Goal: Information Seeking & Learning: Learn about a topic

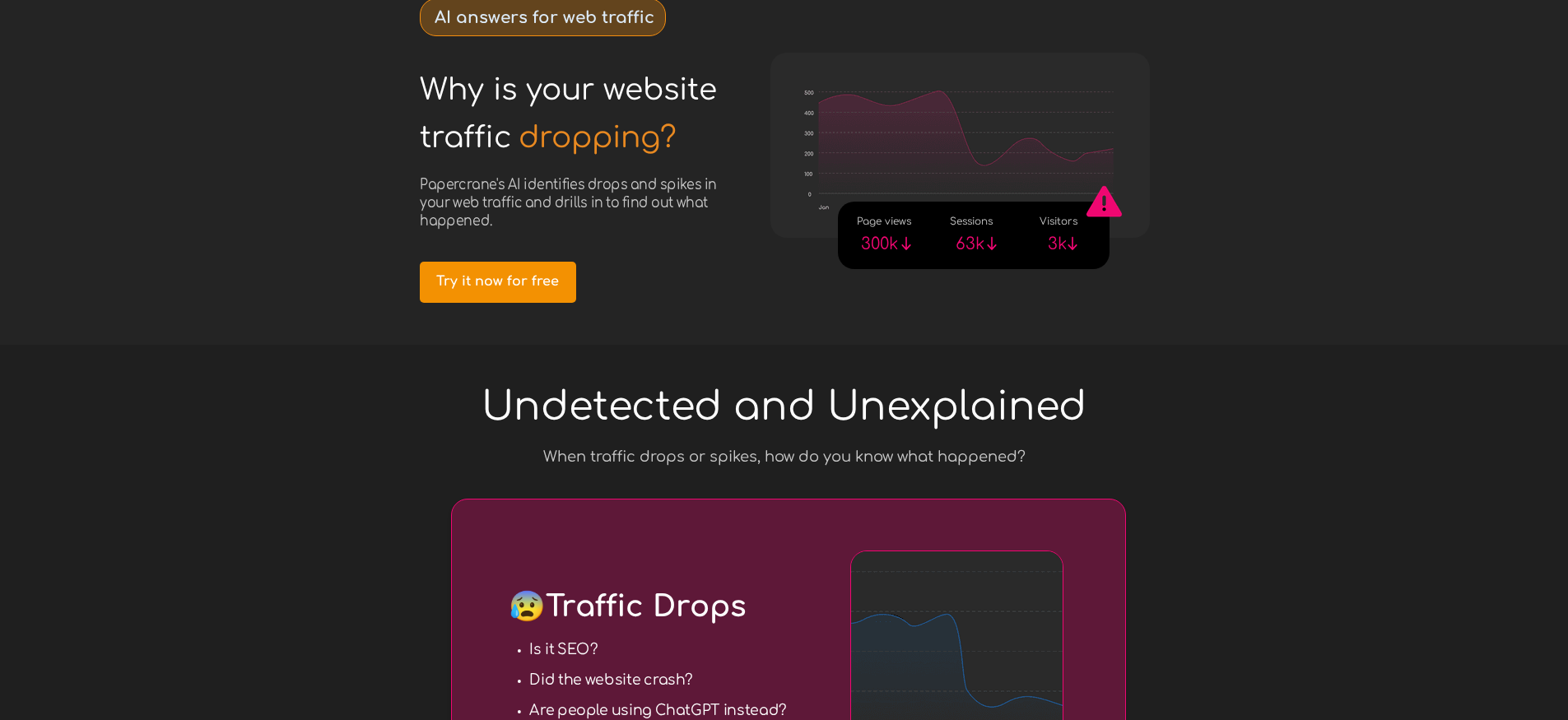
scroll to position [501, 0]
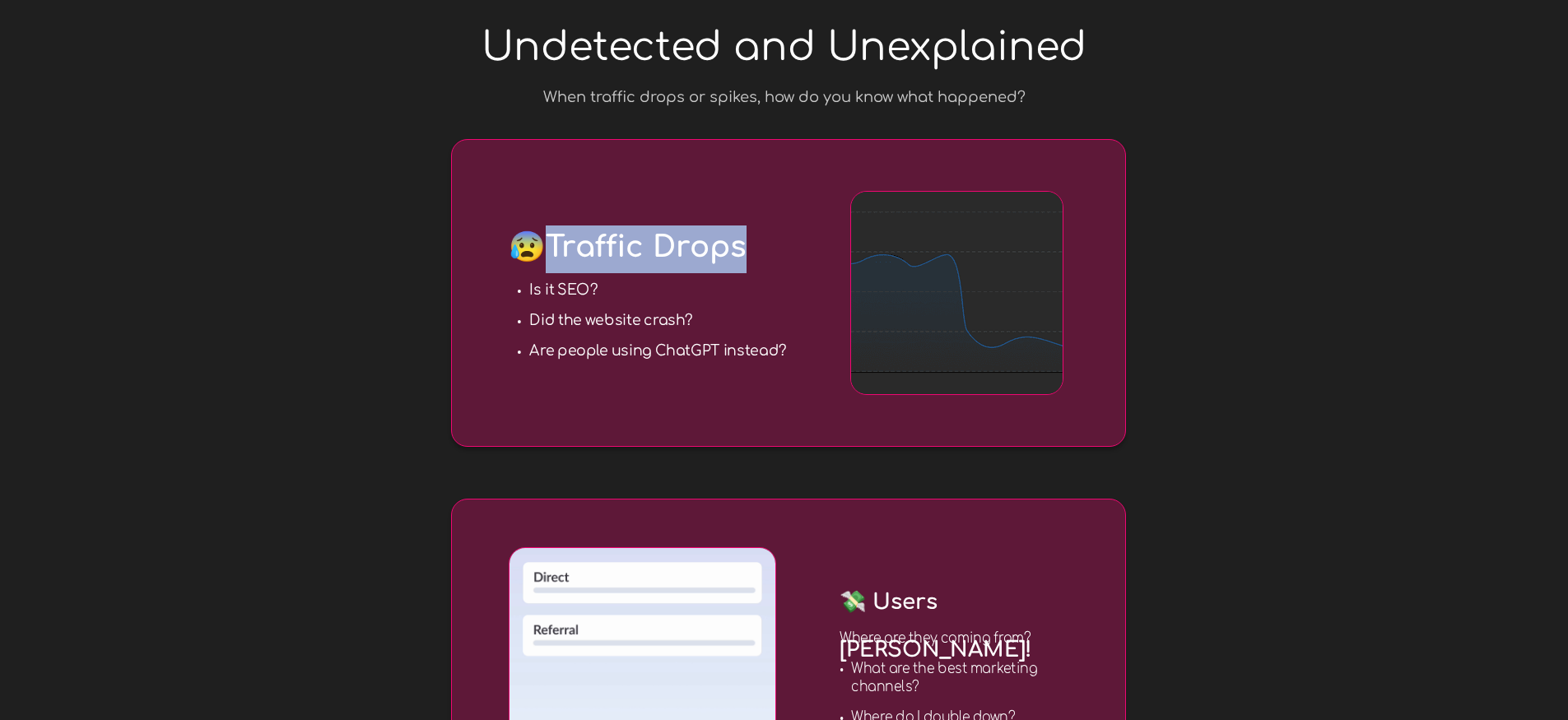
drag, startPoint x: 570, startPoint y: 242, endPoint x: 745, endPoint y: 248, distance: 175.1
click at [745, 248] on span "😰 Traffic Drops" at bounding box center [627, 246] width 238 height 33
copy span "Traffic Drops"
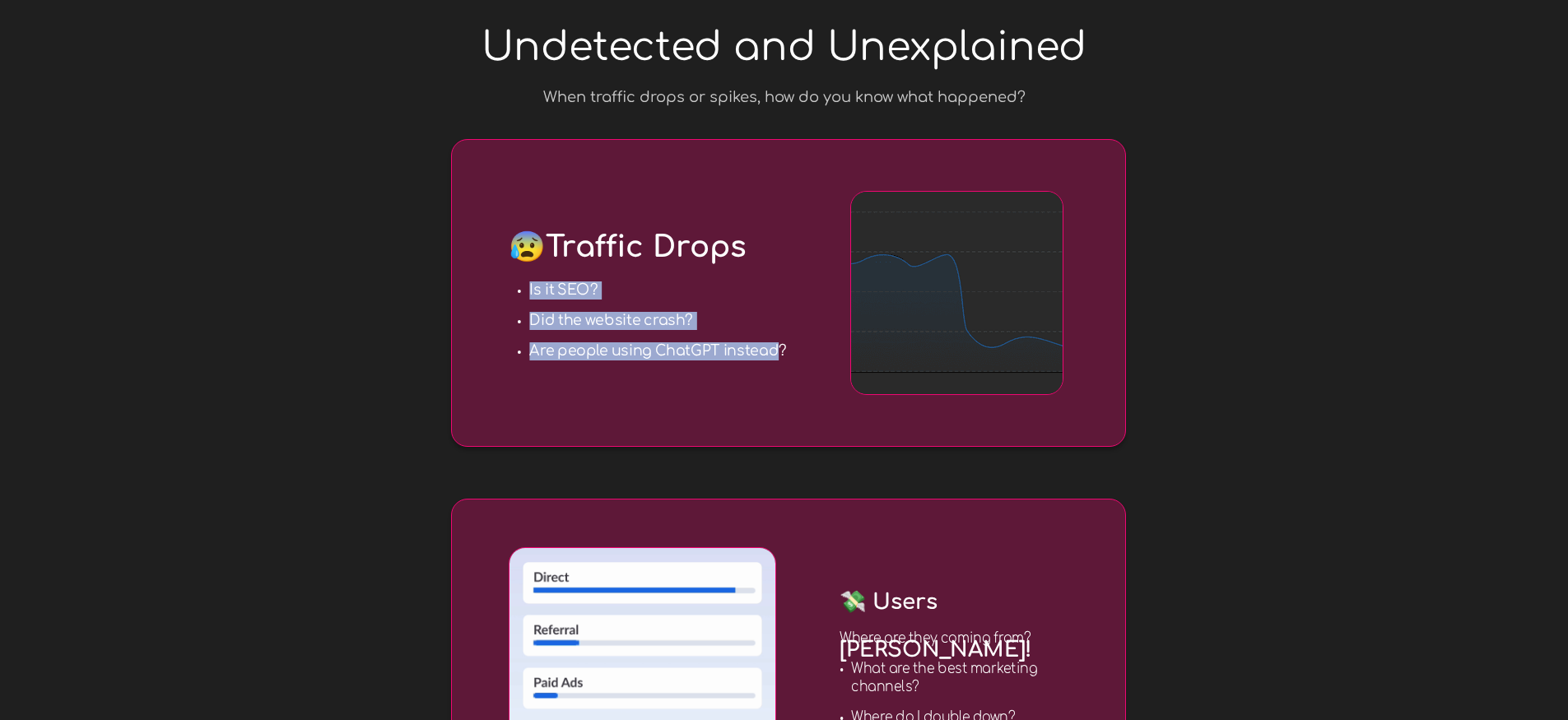
drag, startPoint x: 528, startPoint y: 287, endPoint x: 778, endPoint y: 360, distance: 260.4
click at [778, 360] on ul "Is it SEO? Did the website crash? Are people using ChatGPT instead?" at bounding box center [658, 320] width 258 height 79
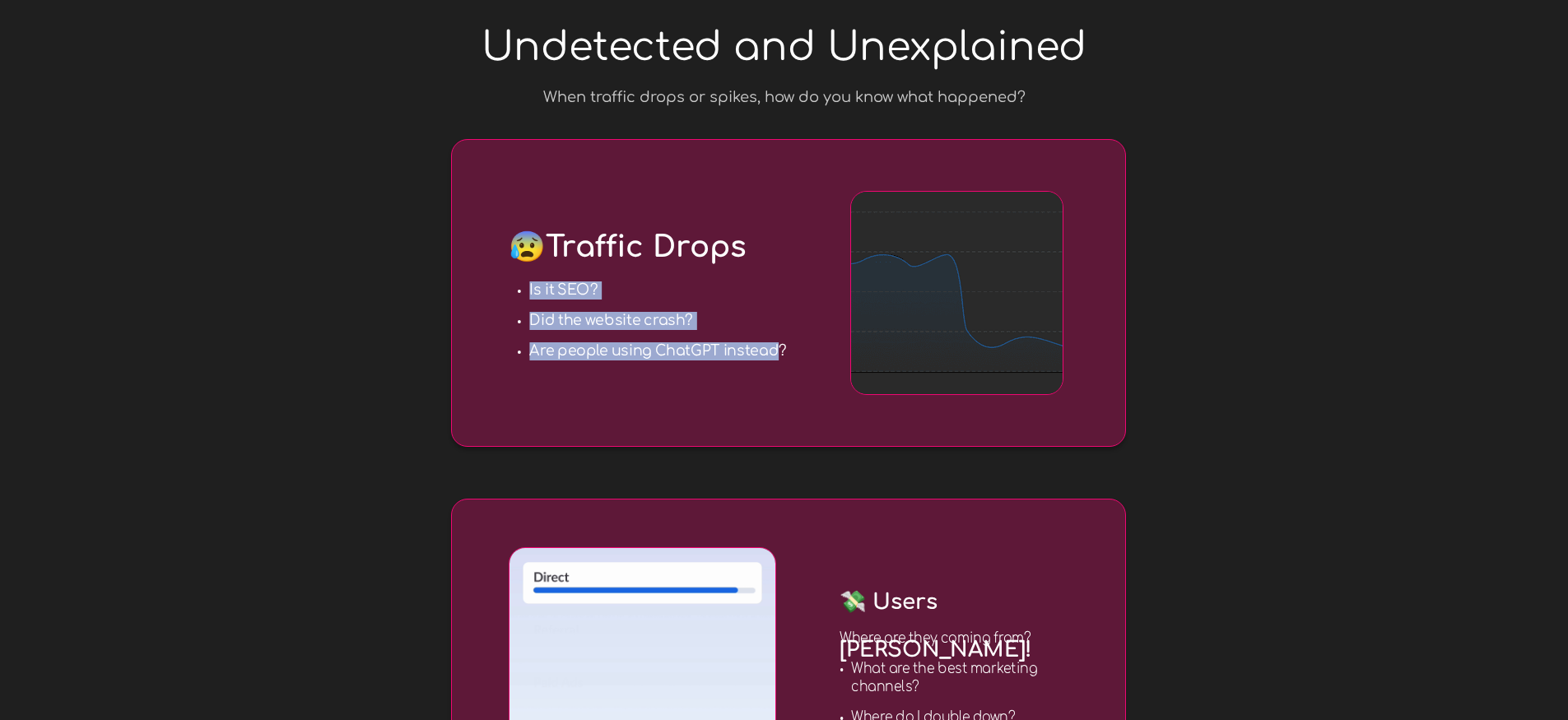
copy ul "Is it SEO? Did the website crash? Are people using ChatGPT instead"
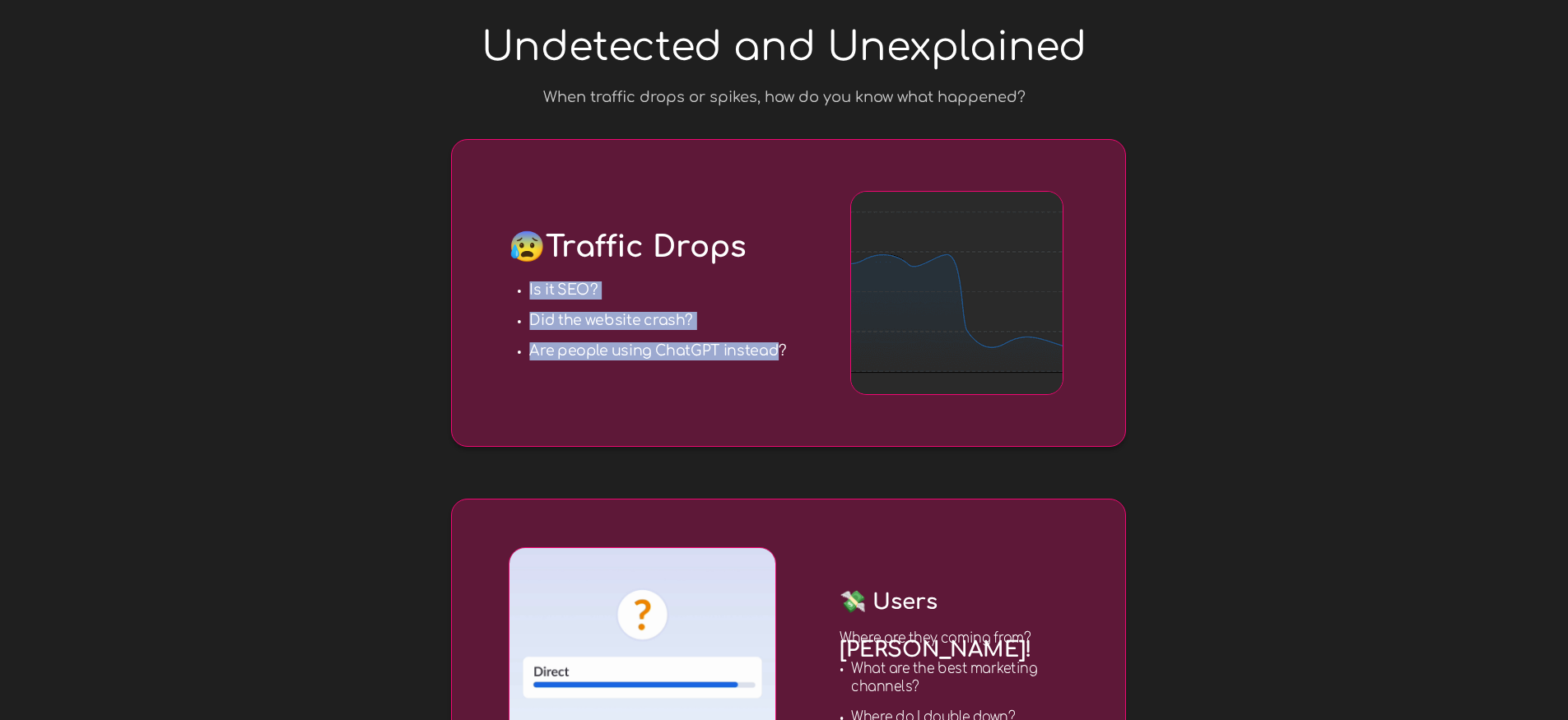
click at [790, 350] on div "Is it SEO? Did the website crash? Are people using ChatGPT instead?" at bounding box center [657, 321] width 282 height 103
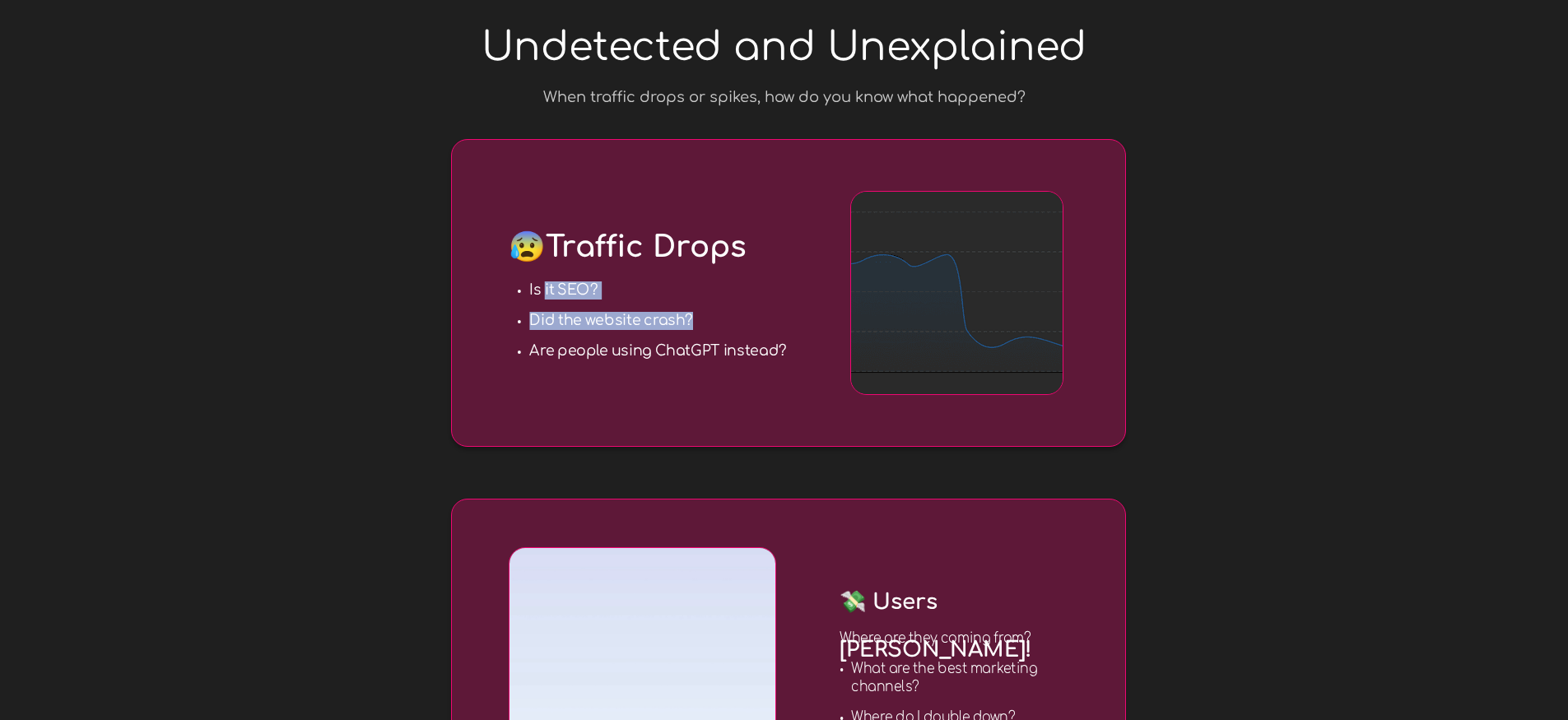
drag, startPoint x: 785, startPoint y: 354, endPoint x: 544, endPoint y: 297, distance: 247.6
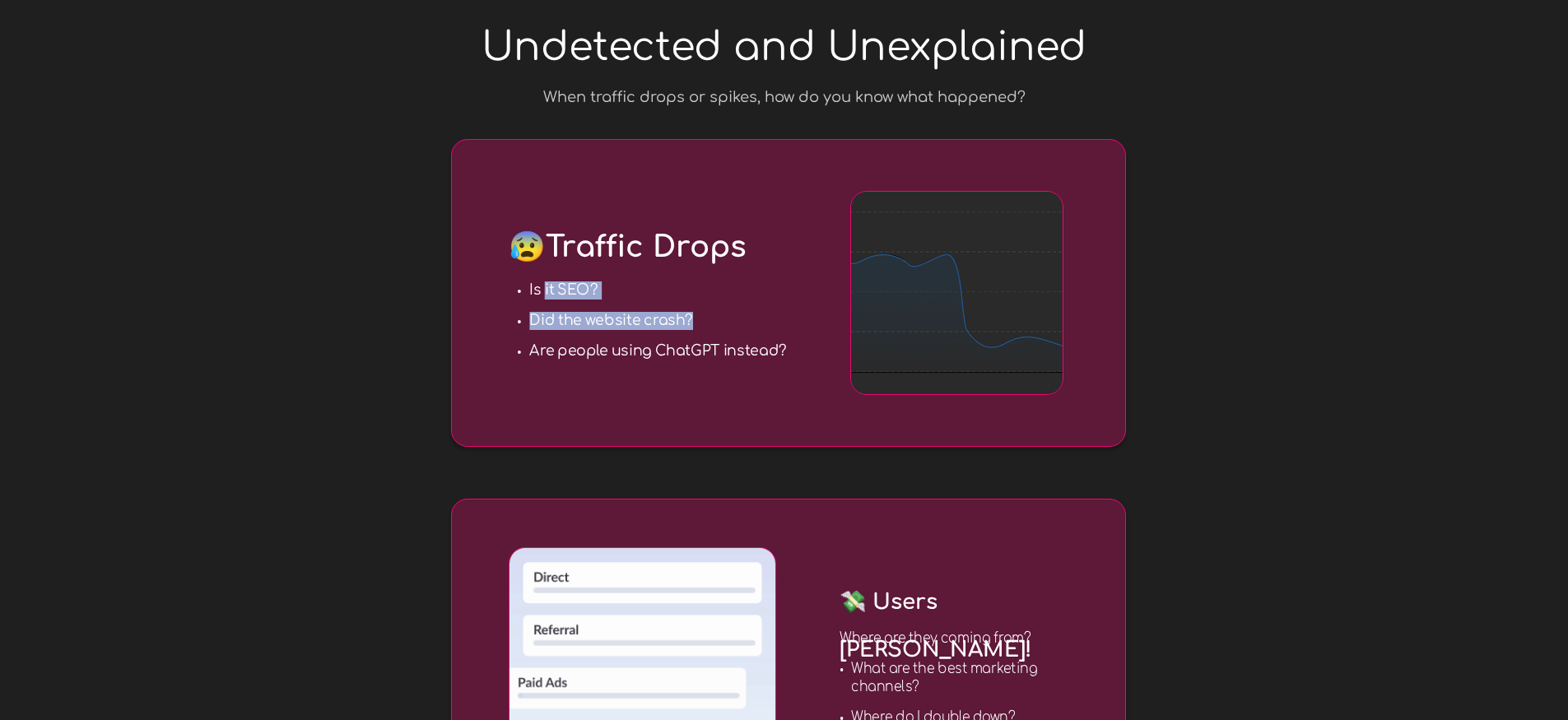
click at [544, 297] on div "Is it SEO? Did the website crash? Are people using ChatGPT instead?" at bounding box center [657, 321] width 282 height 103
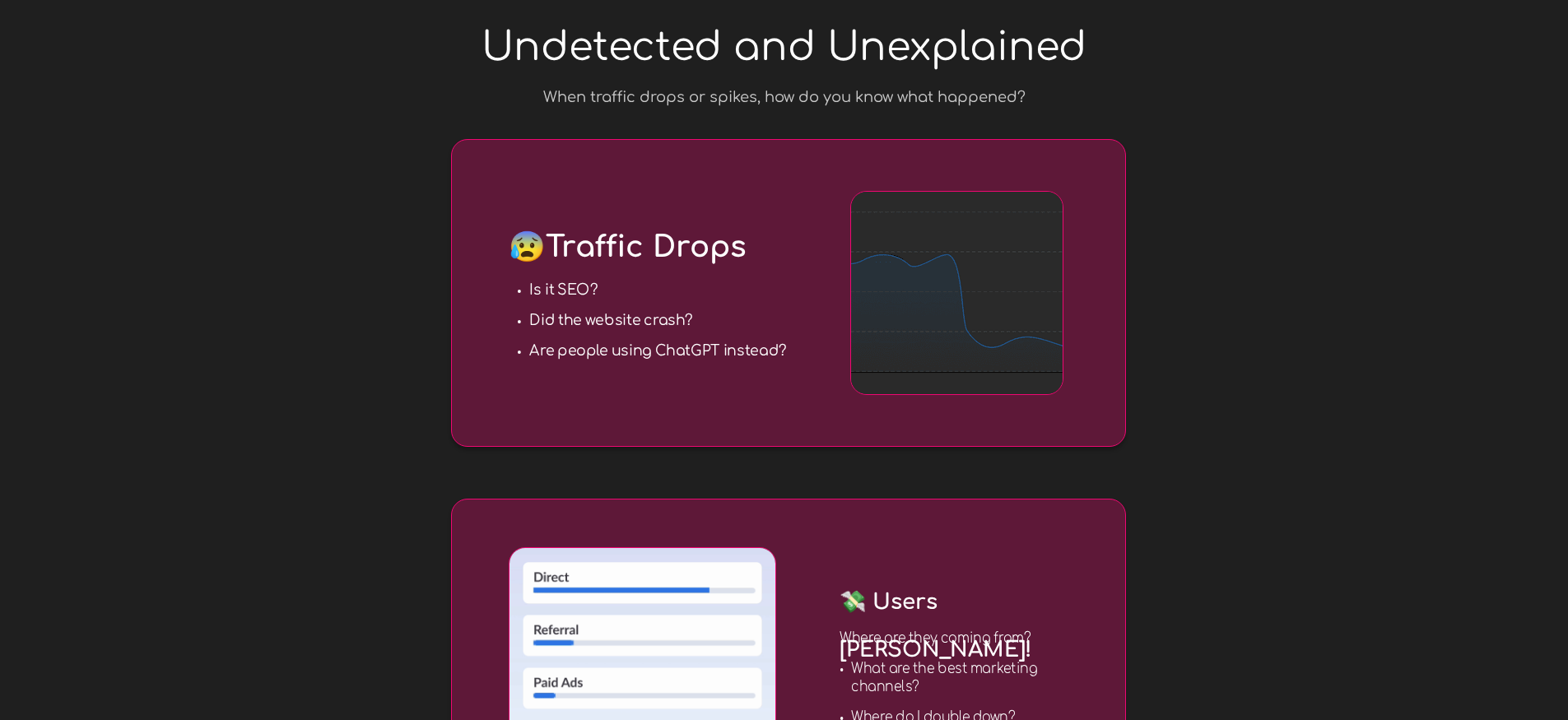
click at [535, 285] on strong "Is it SEO?" at bounding box center [563, 289] width 69 height 17
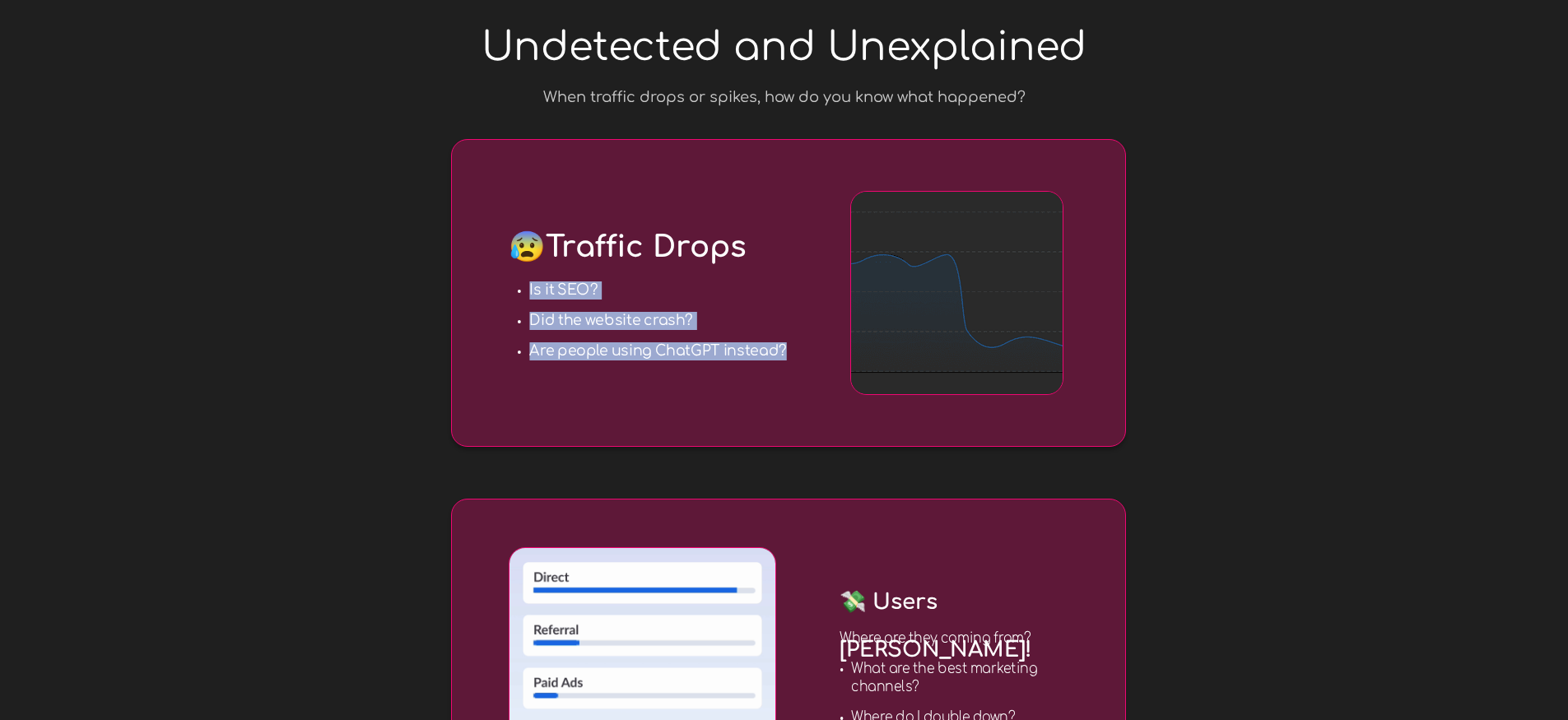
drag, startPoint x: 529, startPoint y: 285, endPoint x: 787, endPoint y: 350, distance: 266.1
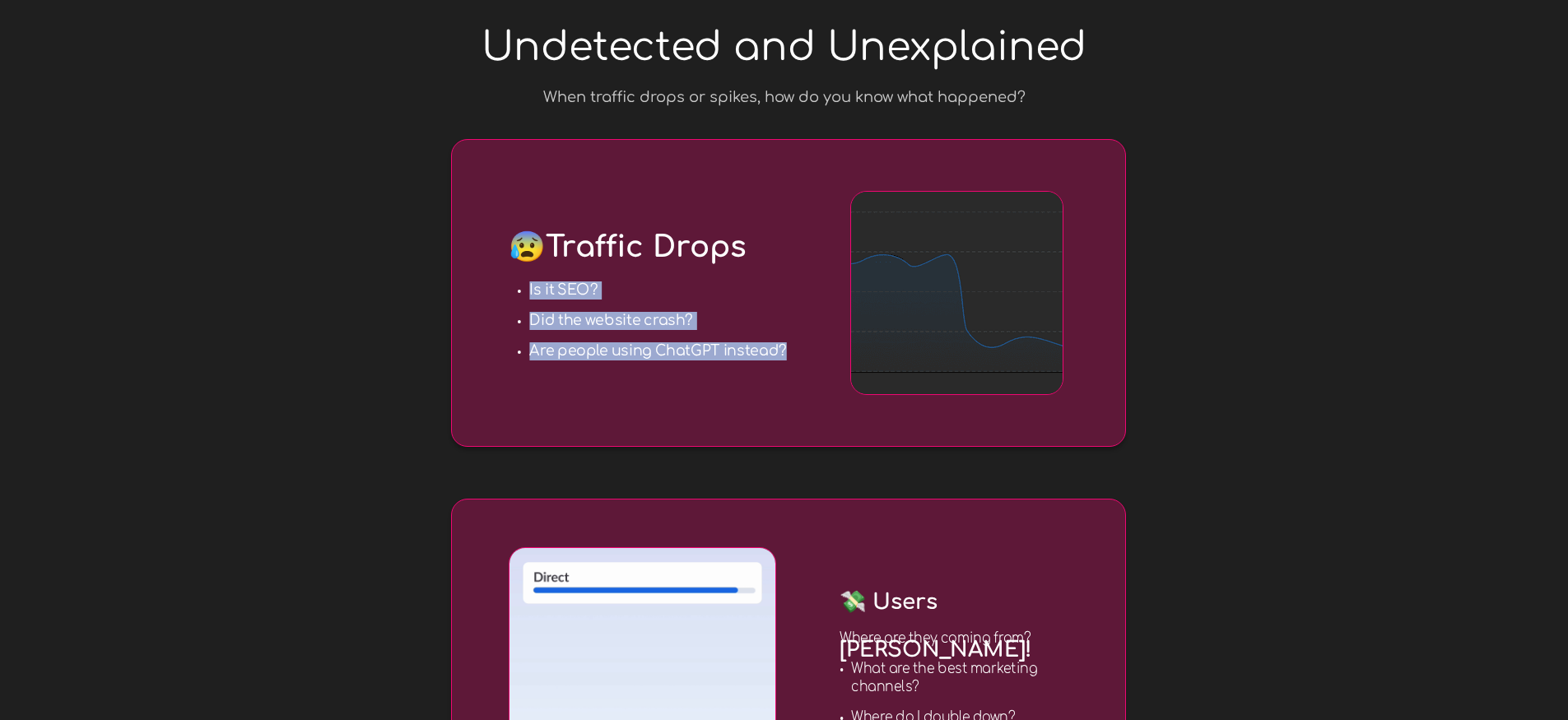
click at [787, 350] on ul "Is it SEO? Did the website crash? Are people using ChatGPT instead?" at bounding box center [658, 320] width 258 height 79
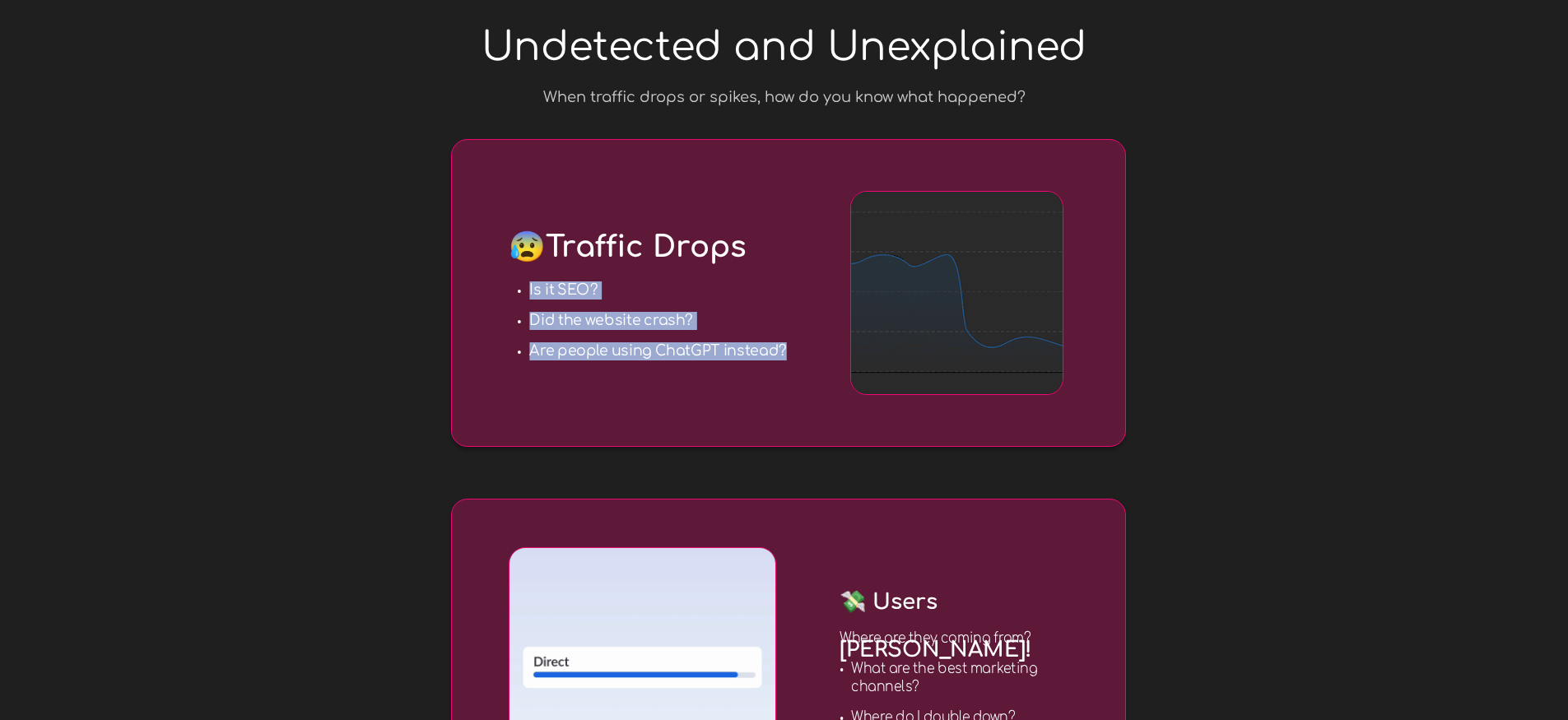
copy ul "Is it SEO? Did the website crash? Are people using ChatGPT instead?"
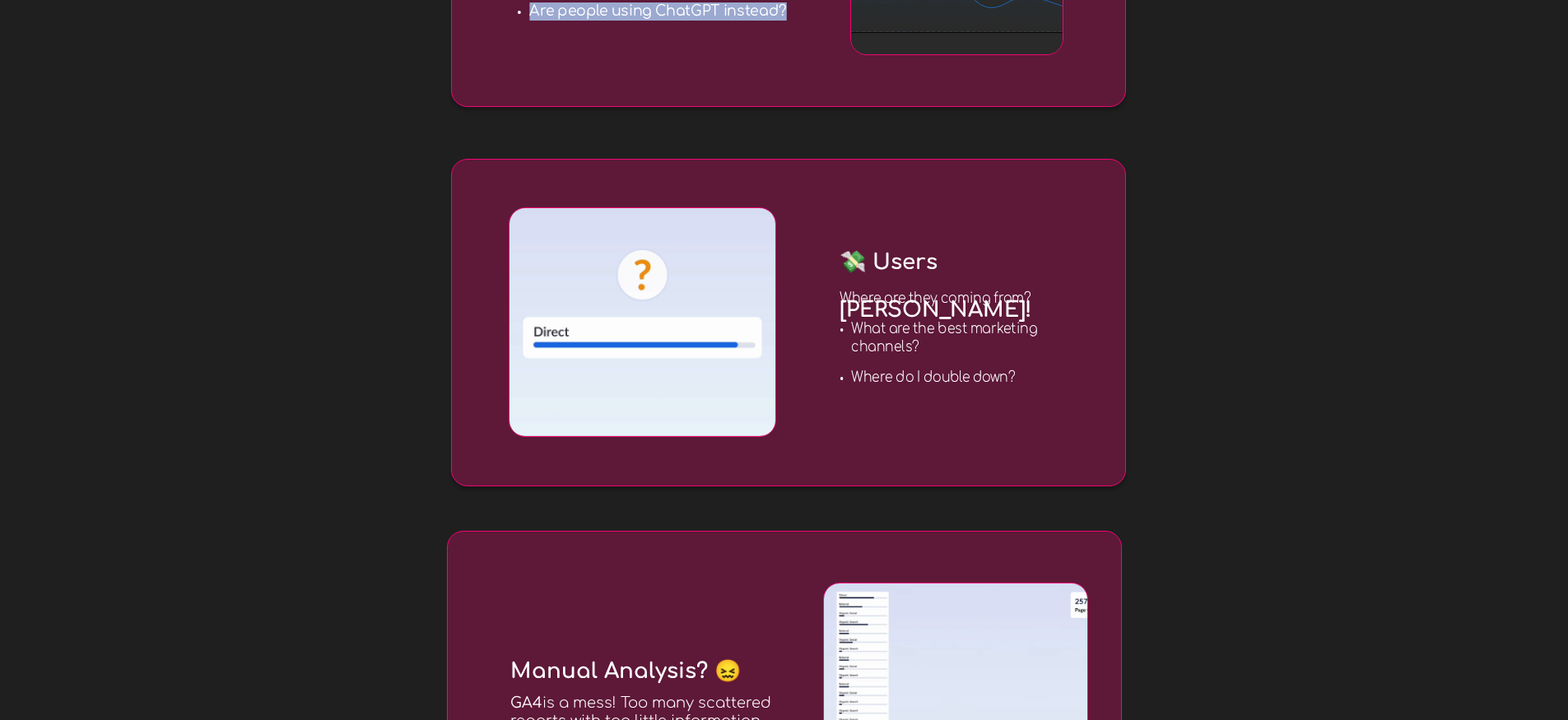
scroll to position [843, 0]
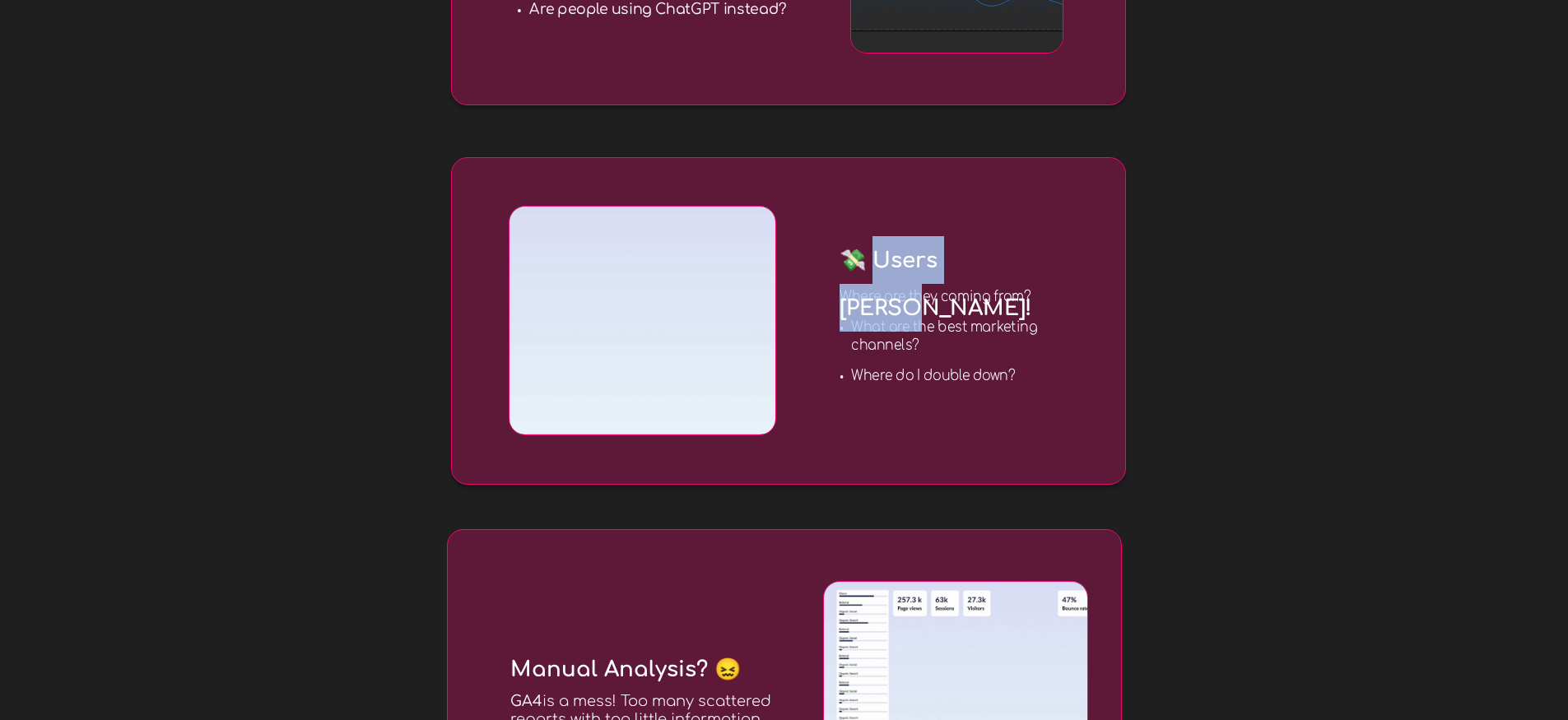
drag, startPoint x: 872, startPoint y: 258, endPoint x: 1003, endPoint y: 256, distance: 131.0
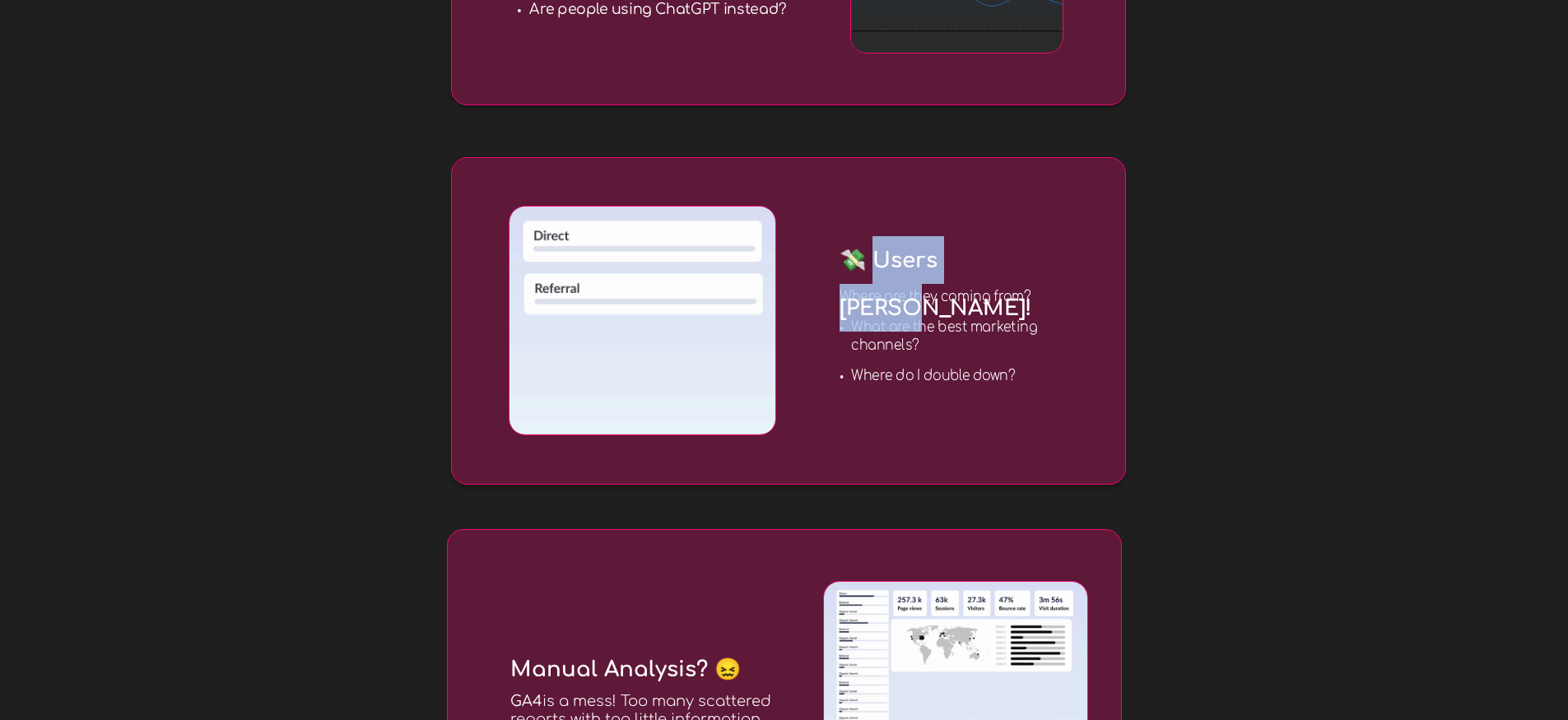
click at [1003, 256] on span "💸 Users [PERSON_NAME]!" at bounding box center [935, 284] width 191 height 72
copy span "sers Spike!"
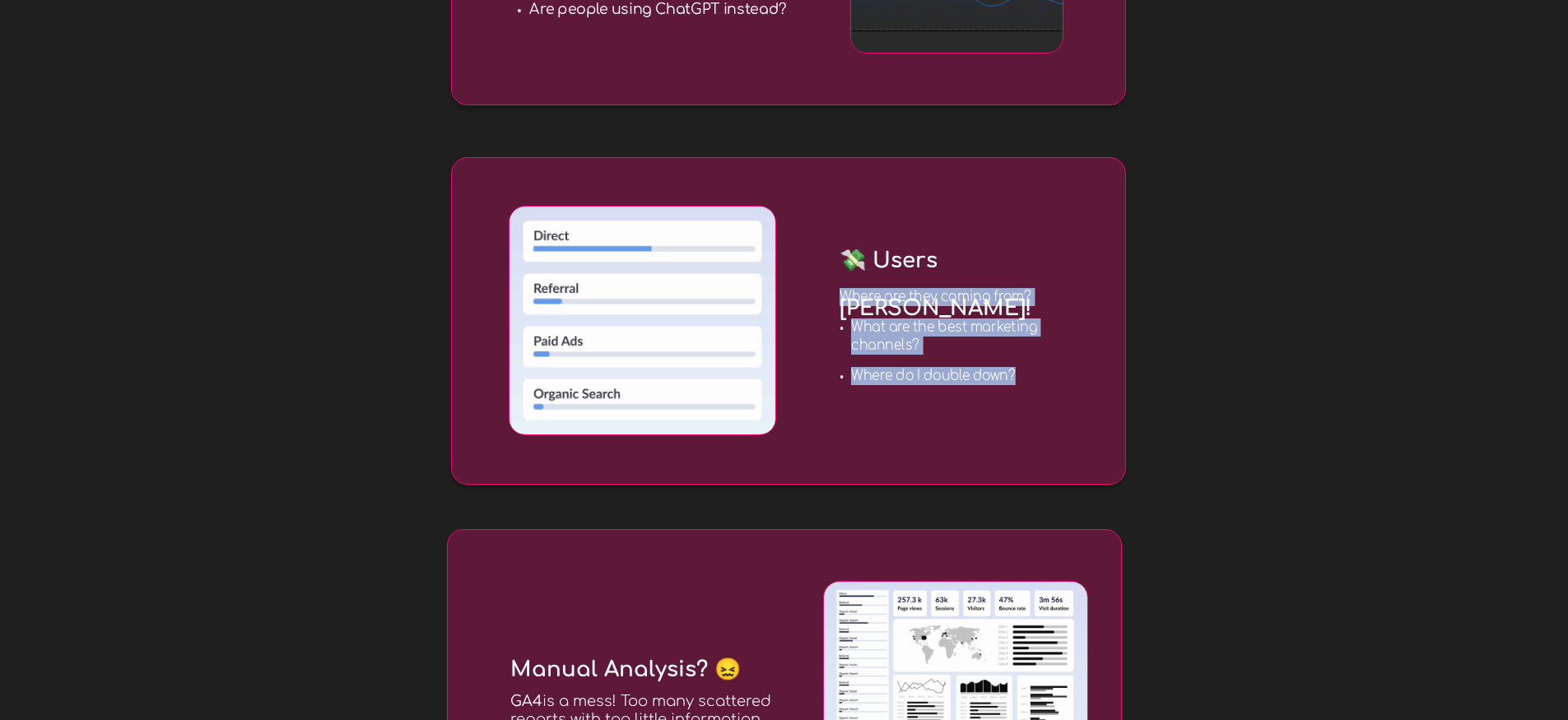
drag, startPoint x: 842, startPoint y: 296, endPoint x: 1022, endPoint y: 379, distance: 198.2
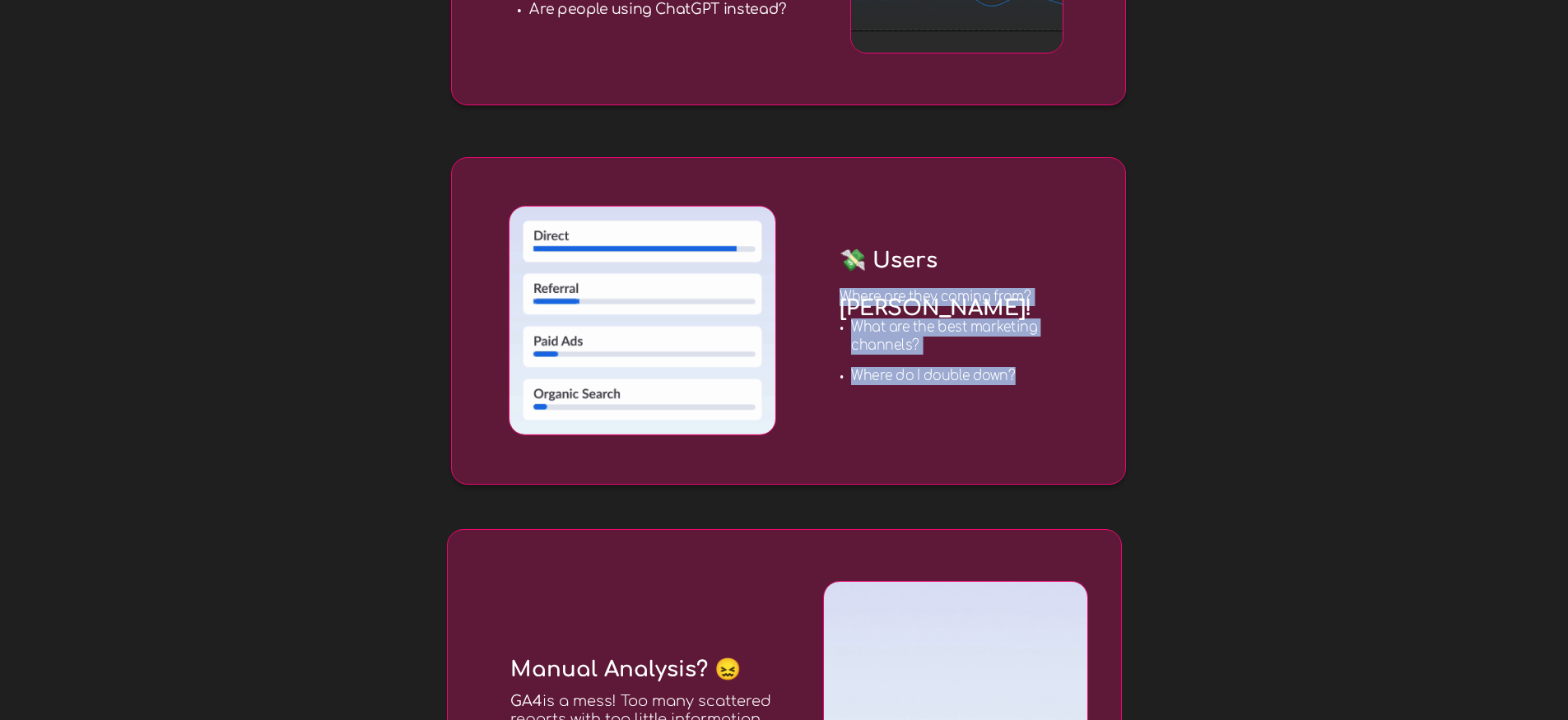
click at [1022, 379] on div "Where are they coming from? What are the best marketing channels? Where do I do…" at bounding box center [968, 343] width 258 height 110
copy div "Where are they coming from? What are the best marketing channels? Where do I do…"
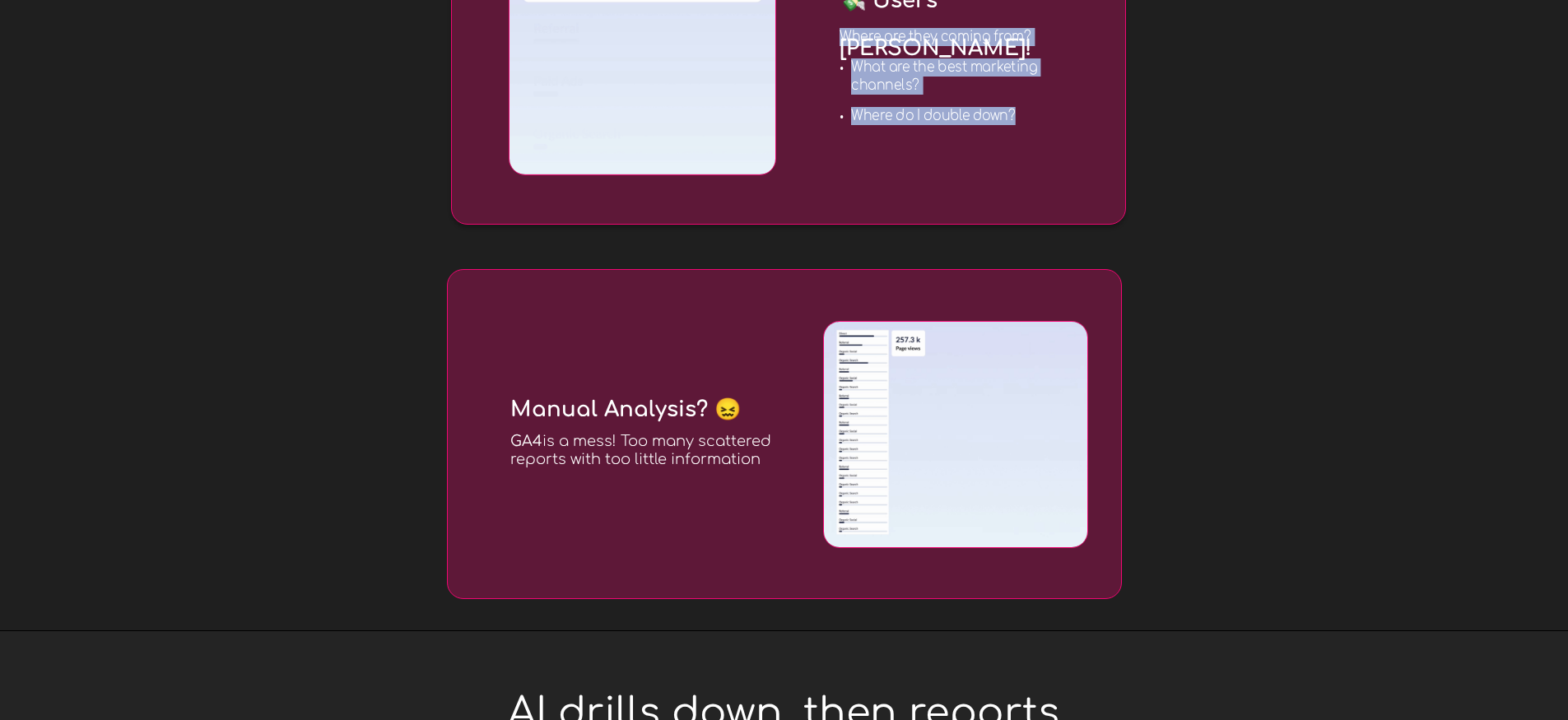
scroll to position [1098, 0]
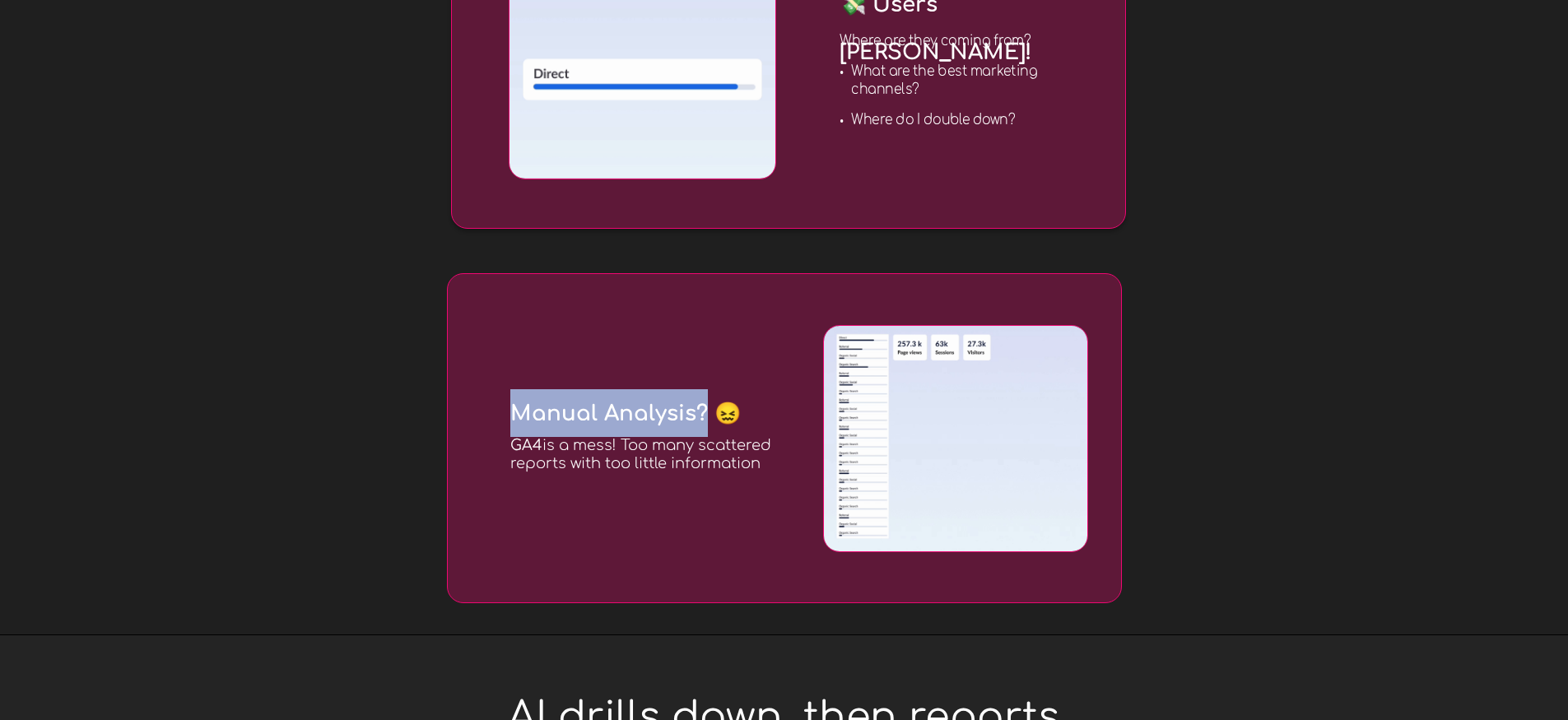
drag, startPoint x: 512, startPoint y: 411, endPoint x: 705, endPoint y: 407, distance: 193.0
click at [705, 407] on span "Manual Analysis? 😖" at bounding box center [625, 414] width 230 height 24
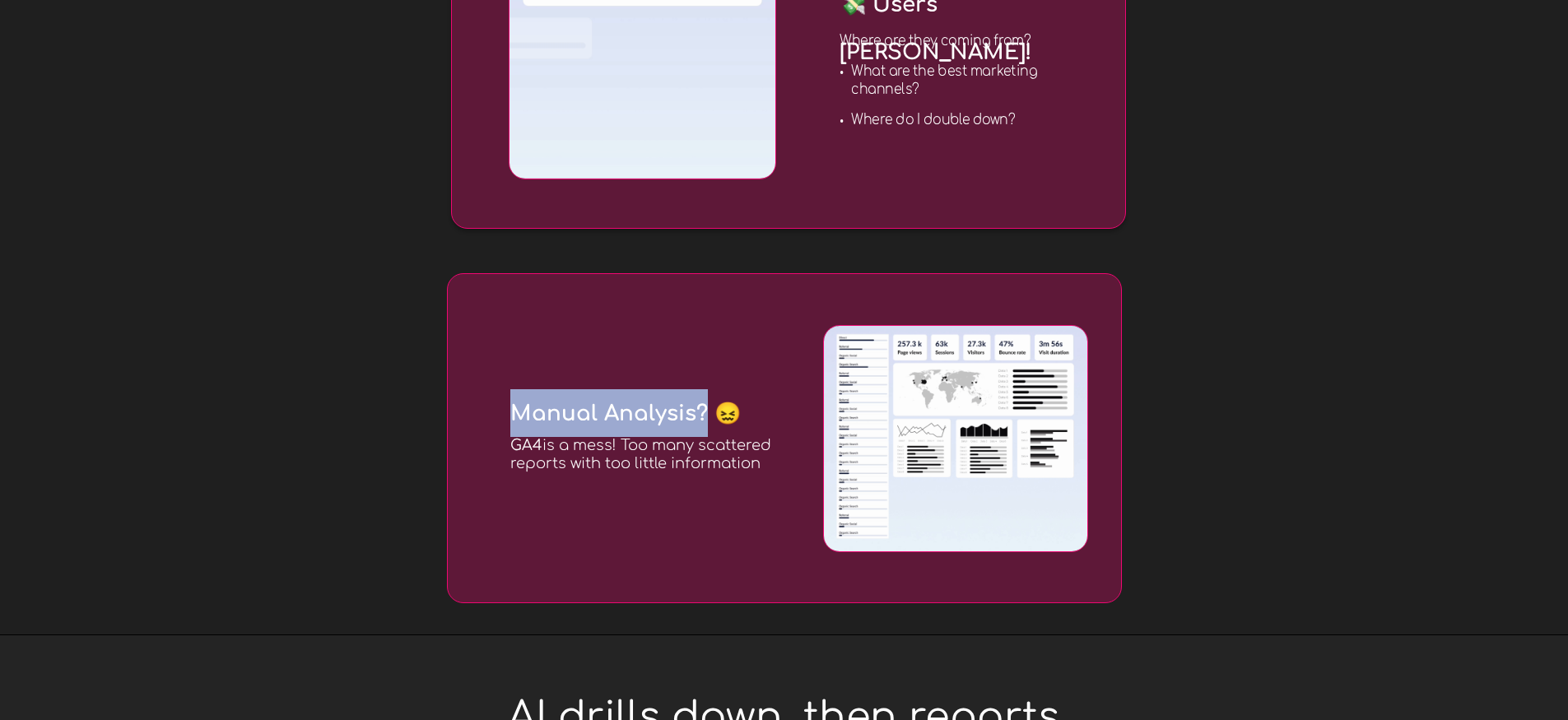
copy span "Manual Analysis?"
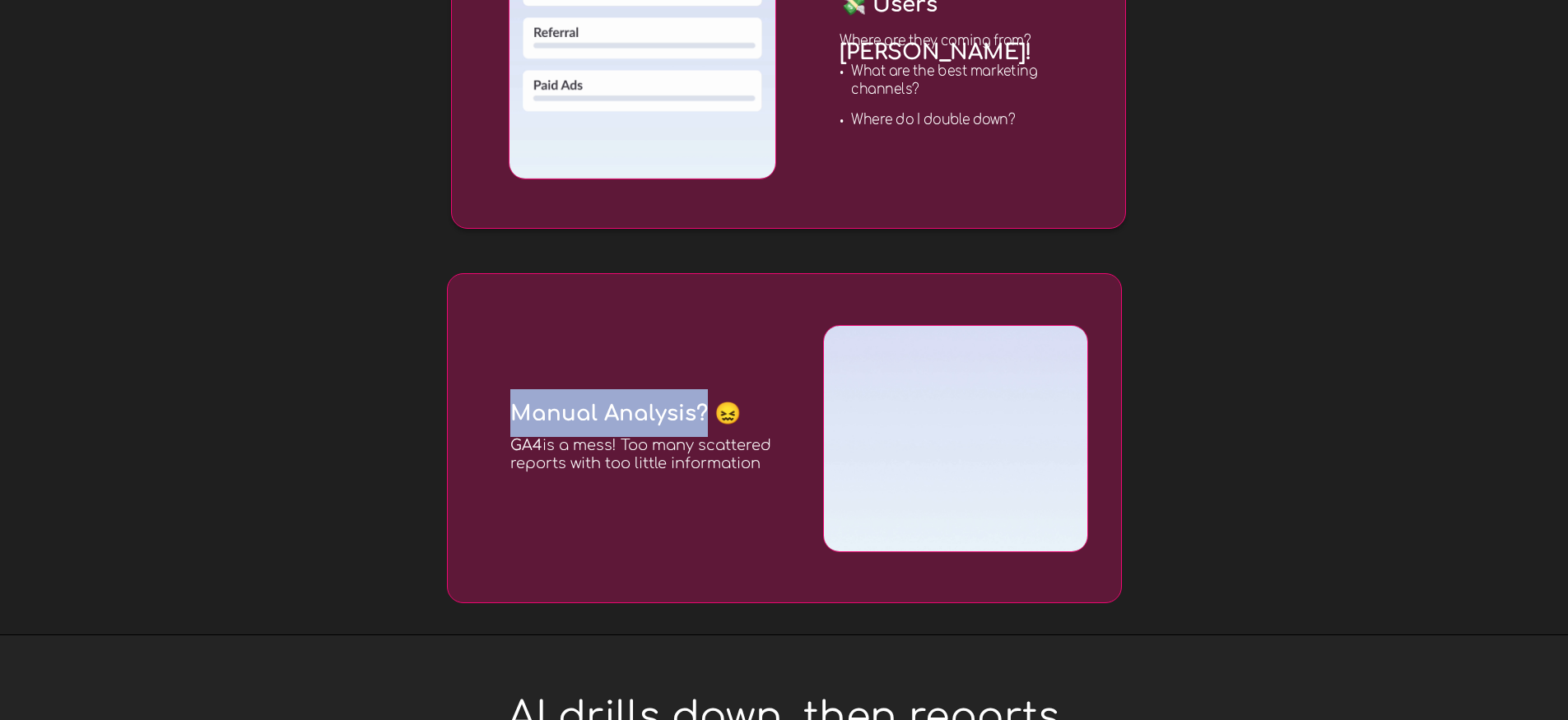
drag, startPoint x: 521, startPoint y: 446, endPoint x: 771, endPoint y: 460, distance: 250.4
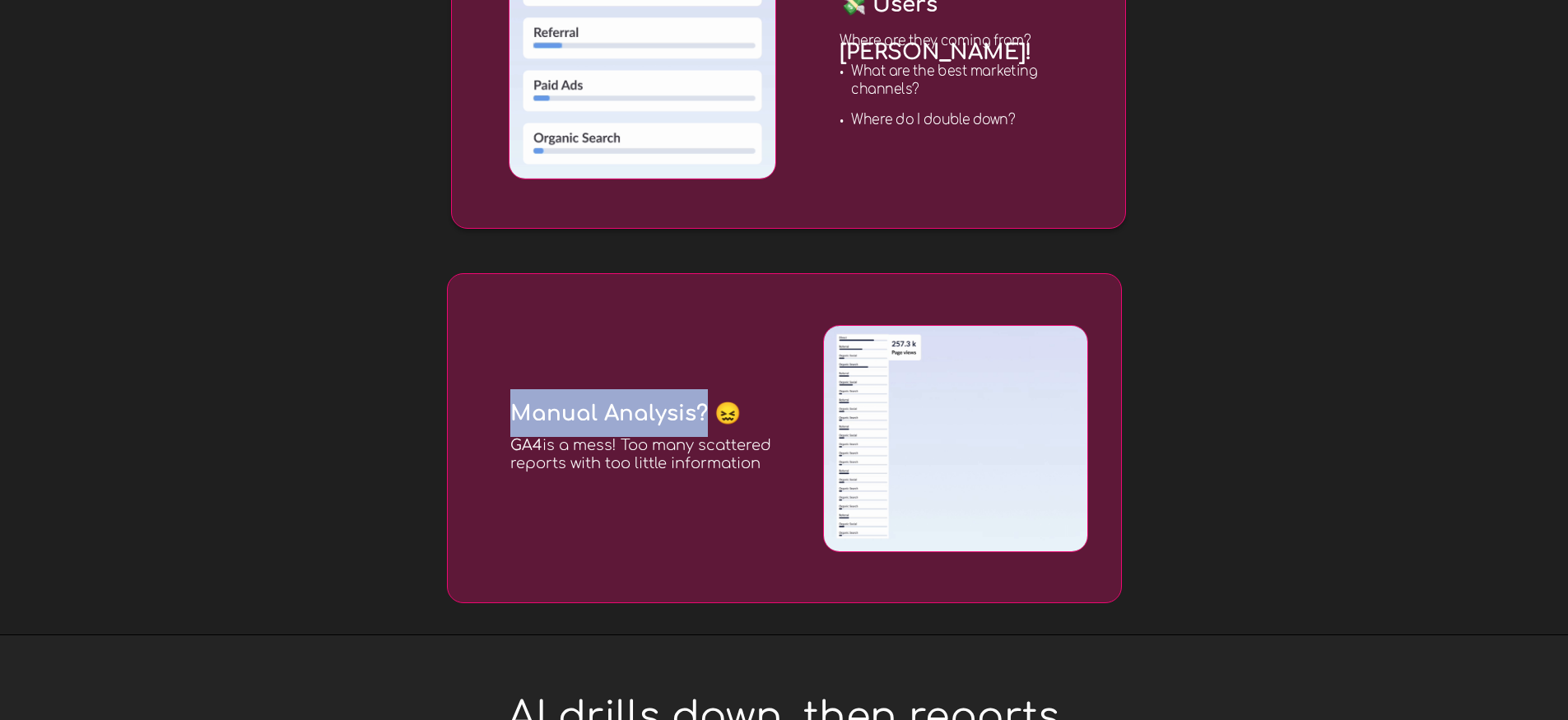
click at [771, 460] on h3 "GA4 is a mess! Too many scattered reports with too little information" at bounding box center [645, 455] width 269 height 36
copy span "GA4 is a mess! Too many scattered reports with too little information"
